Goal: Task Accomplishment & Management: Manage account settings

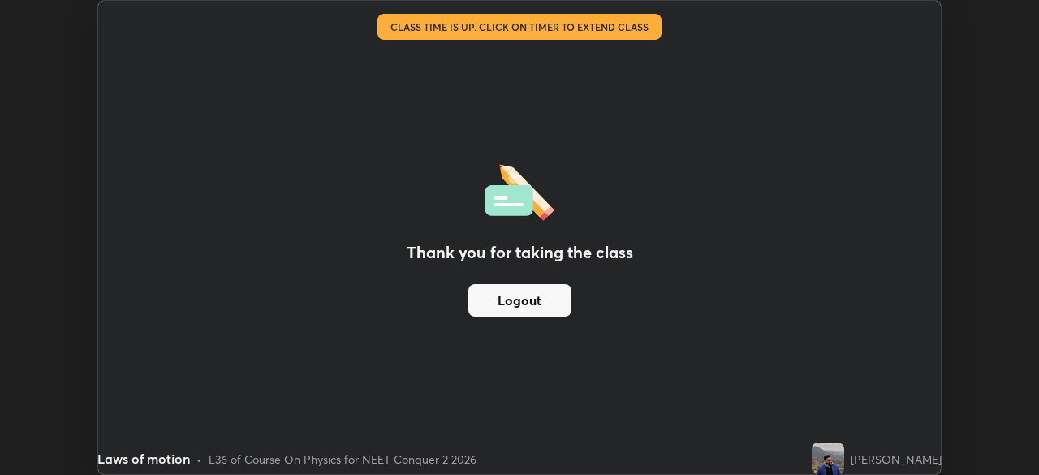
scroll to position [475, 1039]
click at [837, 455] on img at bounding box center [828, 458] width 32 height 32
click at [963, 436] on div "Thank you for taking the class Logout Setting up your live class Class time is …" at bounding box center [519, 237] width 1039 height 475
click at [534, 303] on button "Logout" at bounding box center [519, 300] width 103 height 32
click at [528, 300] on button "Logout" at bounding box center [519, 300] width 103 height 32
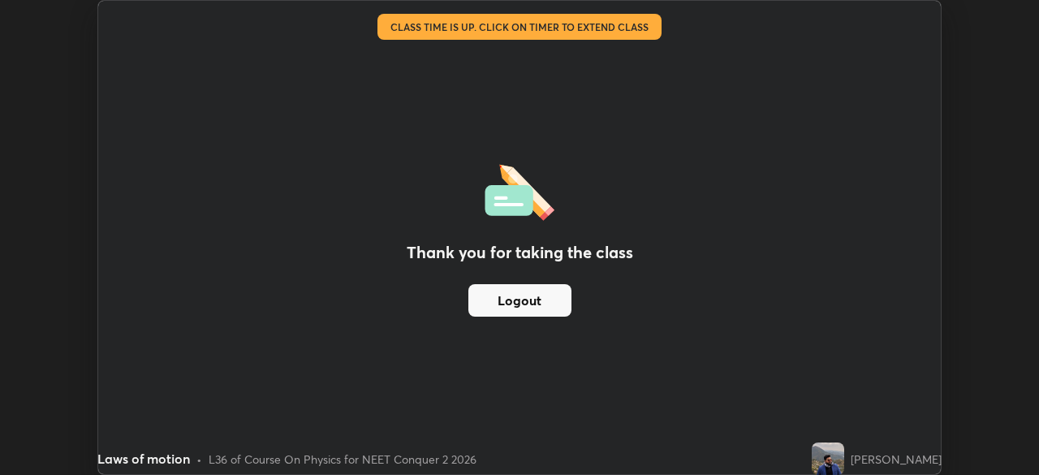
click at [525, 300] on button "Logout" at bounding box center [519, 300] width 103 height 32
click at [522, 301] on button "Logout" at bounding box center [519, 300] width 103 height 32
click at [519, 301] on button "Logout" at bounding box center [519, 300] width 103 height 32
click at [517, 301] on button "Logout" at bounding box center [519, 300] width 103 height 32
click at [511, 301] on button "Logout" at bounding box center [519, 300] width 103 height 32
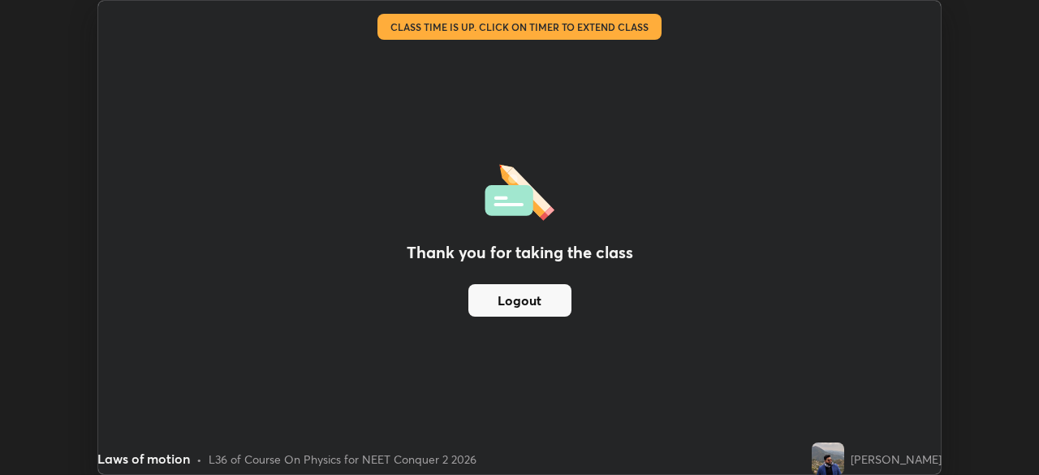
click at [509, 306] on button "Logout" at bounding box center [519, 300] width 103 height 32
click at [506, 309] on button "Logout" at bounding box center [519, 300] width 103 height 32
click at [511, 305] on button "Logout" at bounding box center [519, 300] width 103 height 32
click at [516, 301] on button "Logout" at bounding box center [519, 300] width 103 height 32
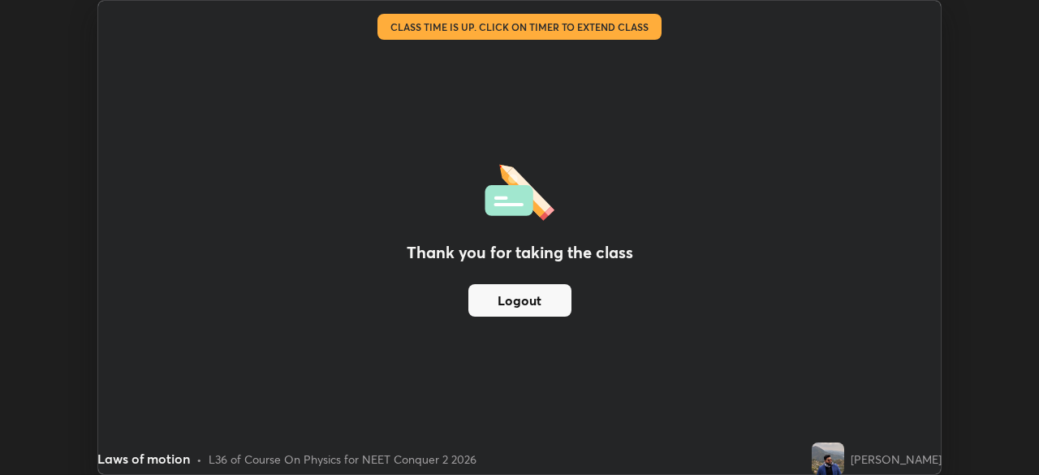
click at [523, 302] on button "Logout" at bounding box center [519, 300] width 103 height 32
click at [525, 304] on button "Logout" at bounding box center [519, 300] width 103 height 32
click at [526, 305] on button "Logout" at bounding box center [519, 300] width 103 height 32
click at [529, 306] on button "Logout" at bounding box center [519, 300] width 103 height 32
click at [537, 302] on button "Logout" at bounding box center [519, 300] width 103 height 32
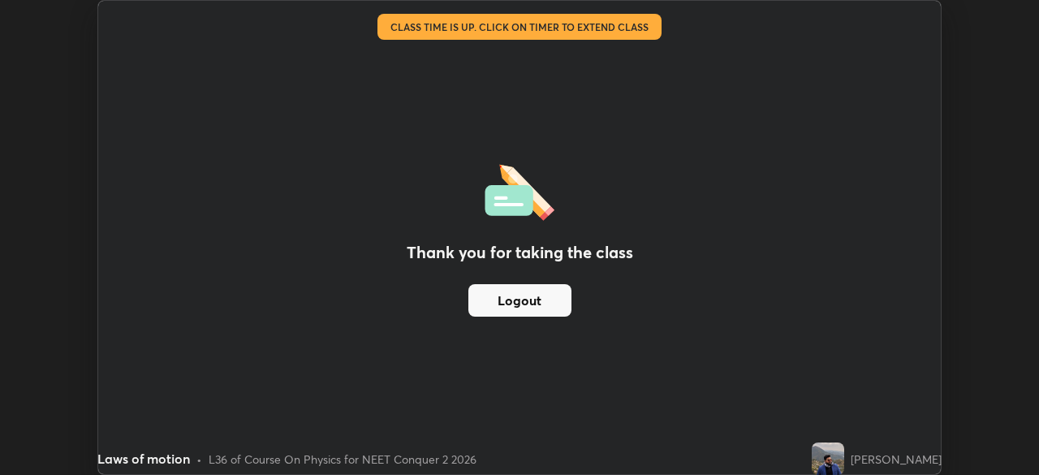
click at [537, 298] on button "Logout" at bounding box center [519, 300] width 103 height 32
click at [544, 302] on button "Logout" at bounding box center [519, 300] width 103 height 32
click at [537, 300] on button "Logout" at bounding box center [519, 300] width 103 height 32
click at [546, 300] on button "Logout" at bounding box center [519, 300] width 103 height 32
click at [547, 304] on button "Logout" at bounding box center [519, 300] width 103 height 32
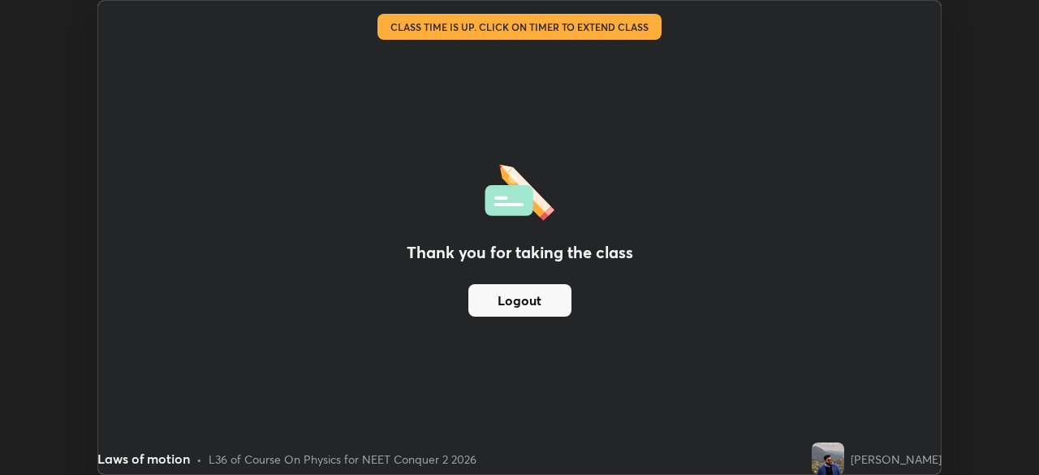
click at [540, 306] on button "Logout" at bounding box center [519, 300] width 103 height 32
click at [541, 301] on button "Logout" at bounding box center [519, 300] width 103 height 32
click at [545, 302] on button "Logout" at bounding box center [519, 300] width 103 height 32
click at [546, 300] on button "Logout" at bounding box center [519, 300] width 103 height 32
click at [545, 304] on button "Logout" at bounding box center [519, 300] width 103 height 32
